Goal: Navigation & Orientation: Find specific page/section

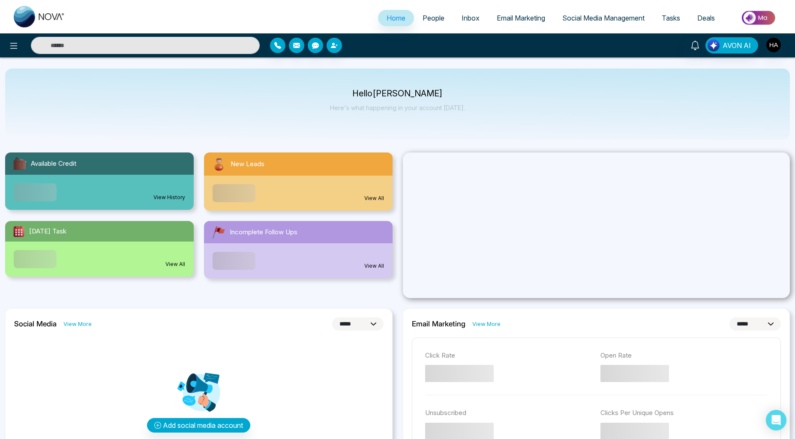
select select "*"
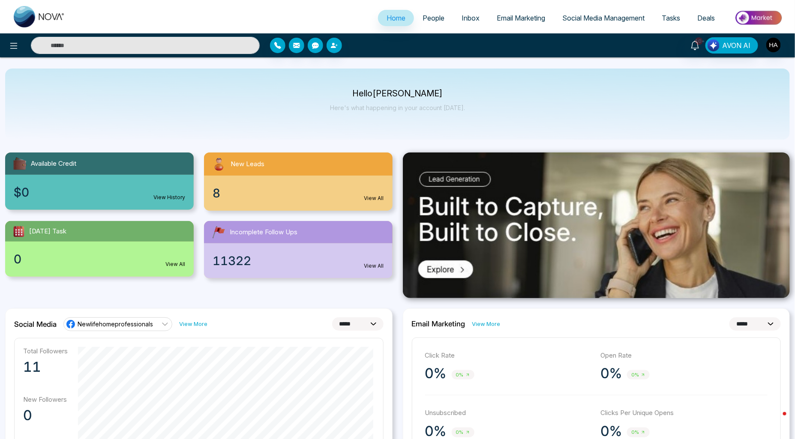
drag, startPoint x: 438, startPoint y: 15, endPoint x: 446, endPoint y: 16, distance: 8.2
click at [438, 15] on span "People" at bounding box center [433, 18] width 22 height 9
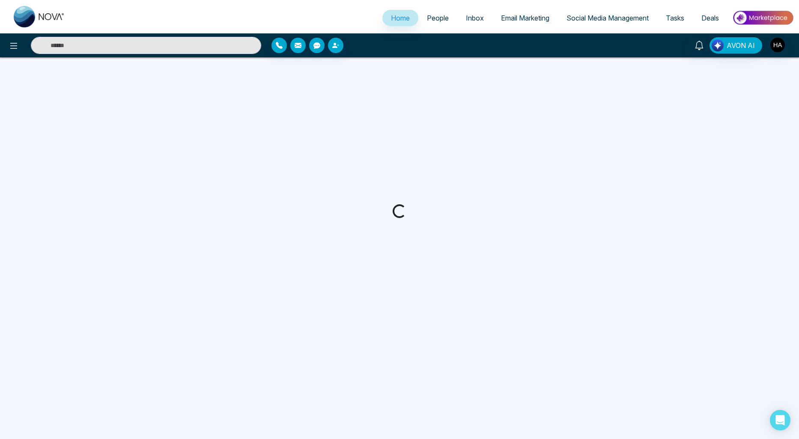
select select "*"
